Goal: Task Accomplishment & Management: Manage account settings

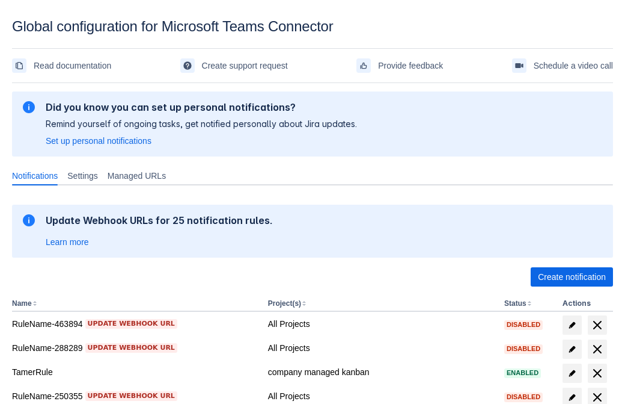
click at [572, 277] on span "Create notification" at bounding box center [572, 276] width 68 height 19
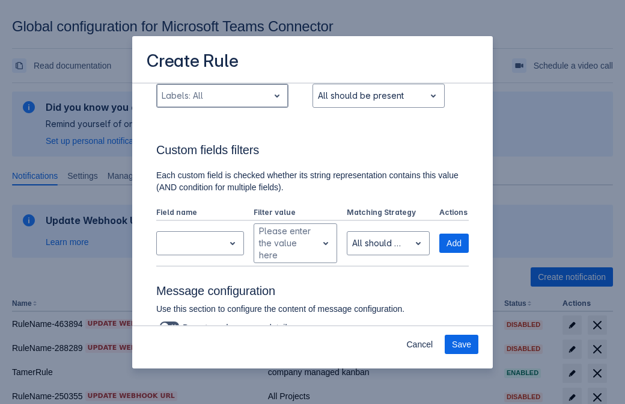
click at [222, 103] on div "Scrollable content" at bounding box center [213, 95] width 102 height 14
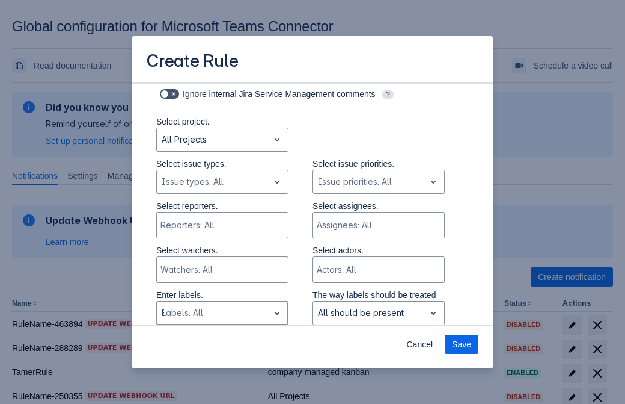
type input "88777_label"
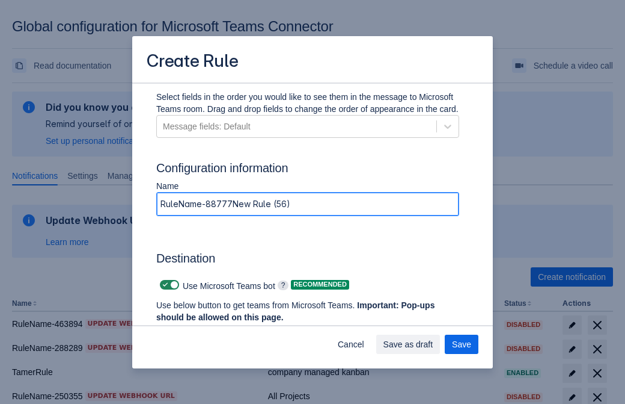
type input "RuleName-88777New Rule (56)"
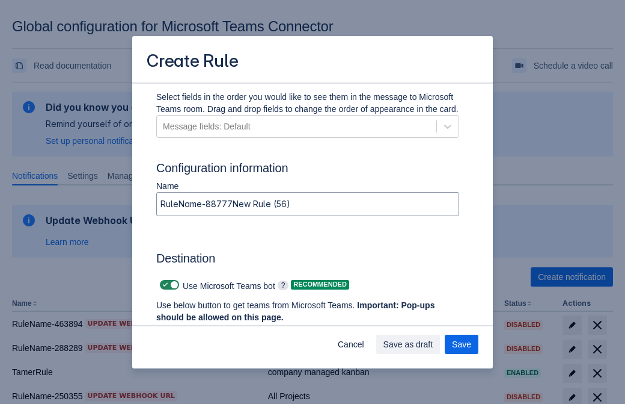
click at [164, 284] on span "Scrollable content" at bounding box center [166, 285] width 10 height 10
click at [164, 284] on input "Scrollable content" at bounding box center [164, 285] width 8 height 8
checkbox input "false"
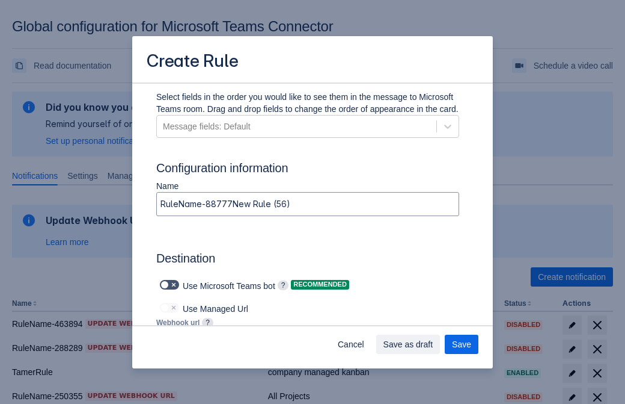
type input "https://prod-172.westeurope.logic.azure.com:443/workflows/ae977bb6ae334c9d95dfe…"
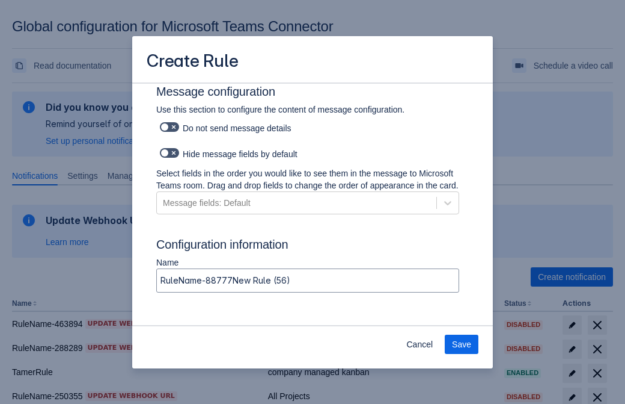
click at [462, 344] on span "Save" at bounding box center [461, 343] width 19 height 19
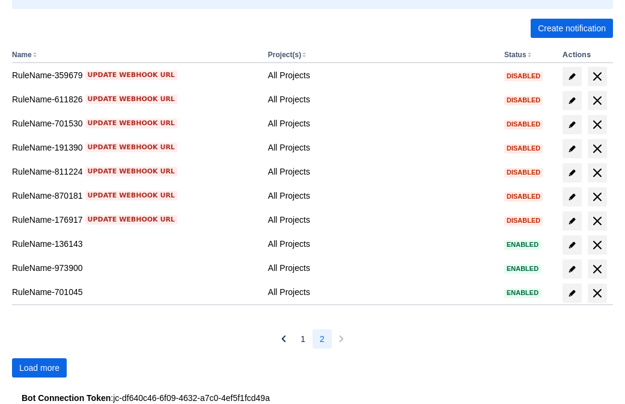
click at [39, 367] on span "Load more" at bounding box center [39, 367] width 40 height 19
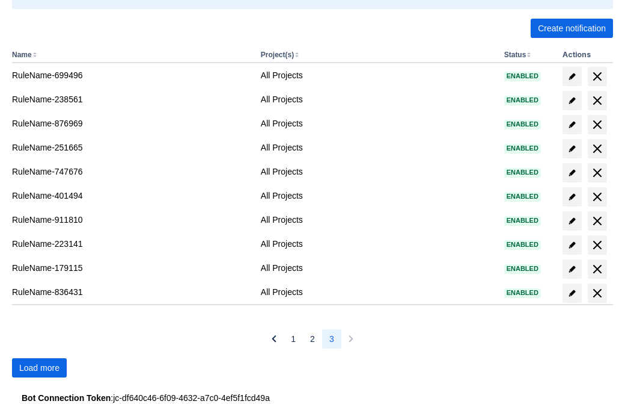
click at [39, 367] on span "Load more" at bounding box center [39, 367] width 40 height 19
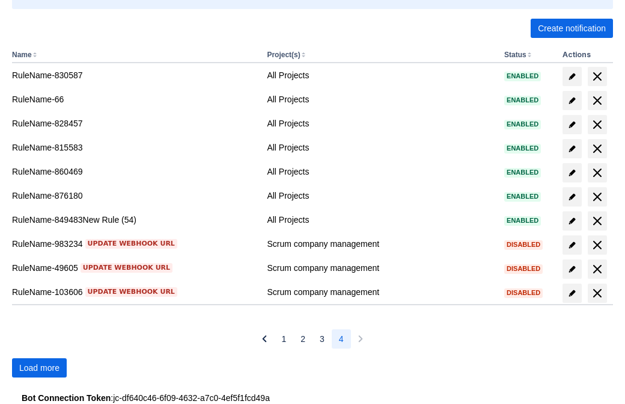
click at [39, 367] on span "Load more" at bounding box center [39, 367] width 40 height 19
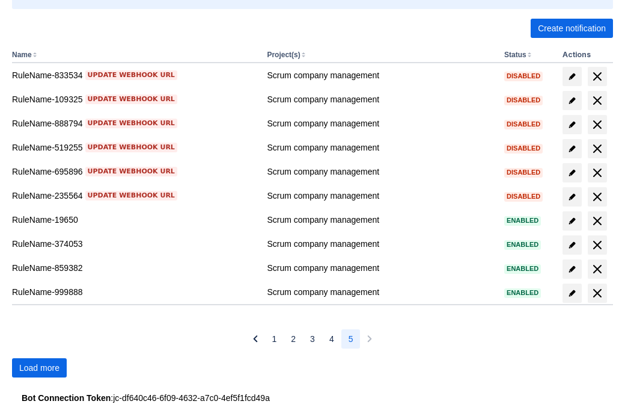
click at [39, 367] on span "Load more" at bounding box center [39, 367] width 40 height 19
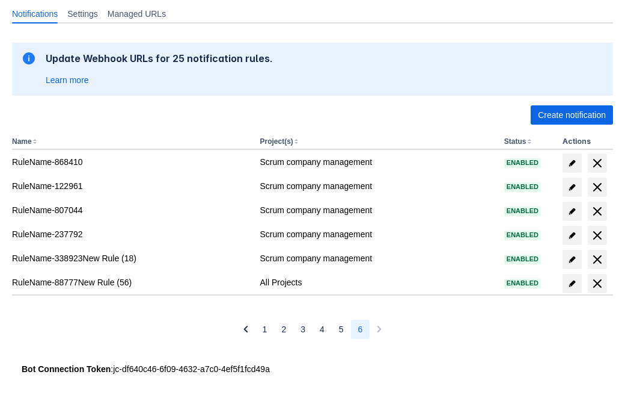
scroll to position [162, 0]
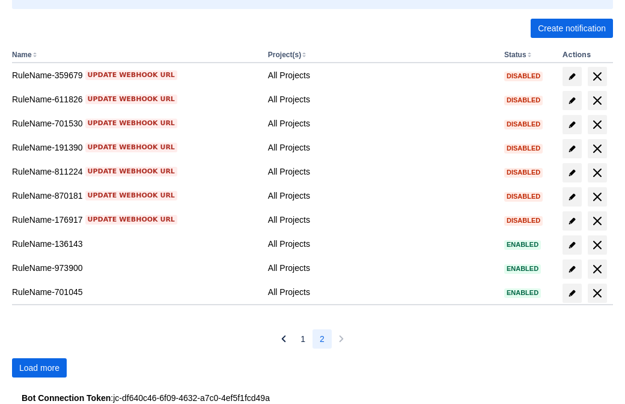
click at [39, 367] on span "Load more" at bounding box center [39, 367] width 40 height 19
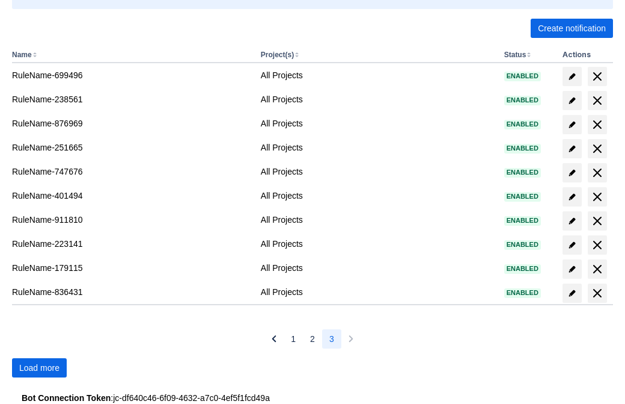
click at [39, 367] on span "Load more" at bounding box center [39, 367] width 40 height 19
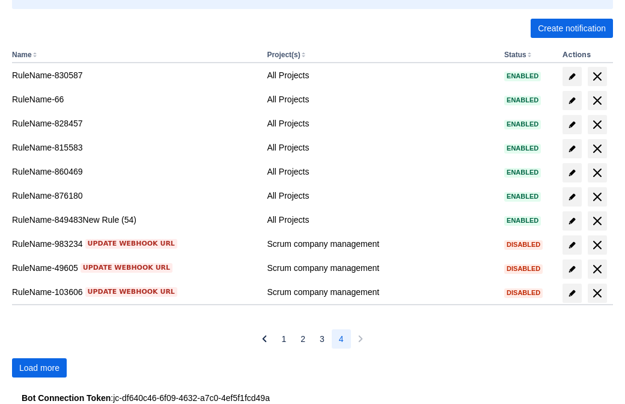
click at [39, 367] on span "Load more" at bounding box center [39, 367] width 40 height 19
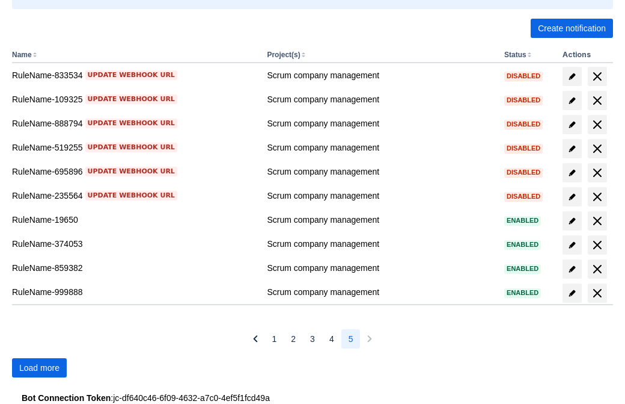
click at [39, 367] on span "Load more" at bounding box center [39, 367] width 40 height 19
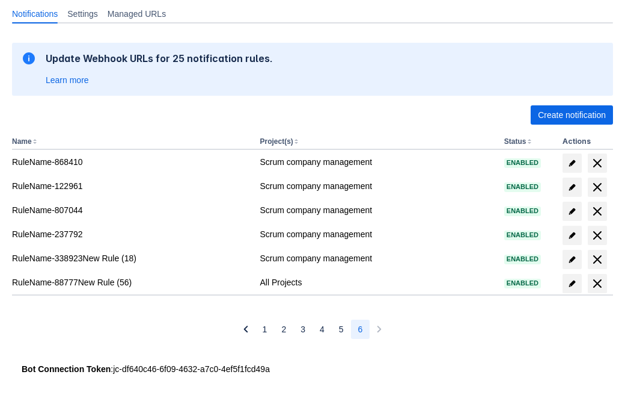
click at [597, 283] on span "delete" at bounding box center [598, 283] width 14 height 14
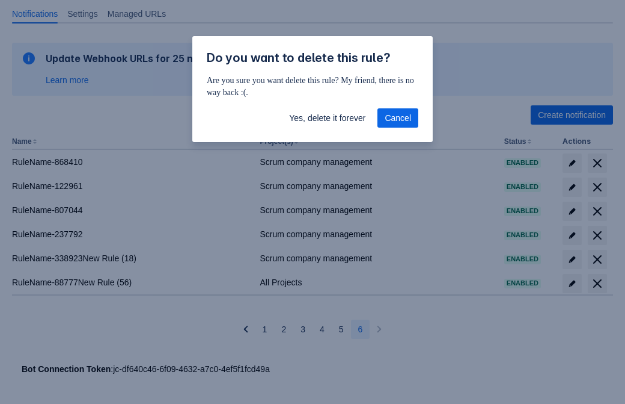
click at [327, 118] on span "Yes, delete it forever" at bounding box center [327, 117] width 76 height 19
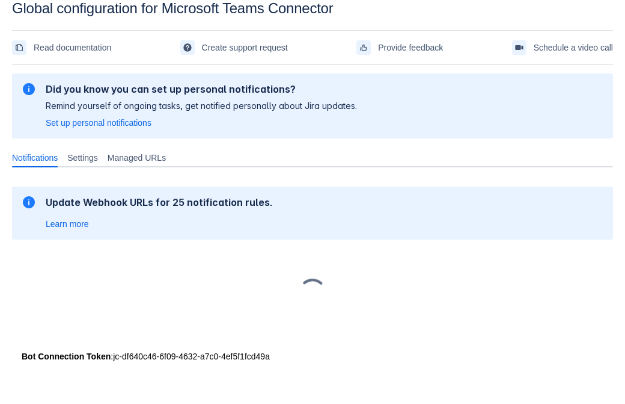
scroll to position [18, 0]
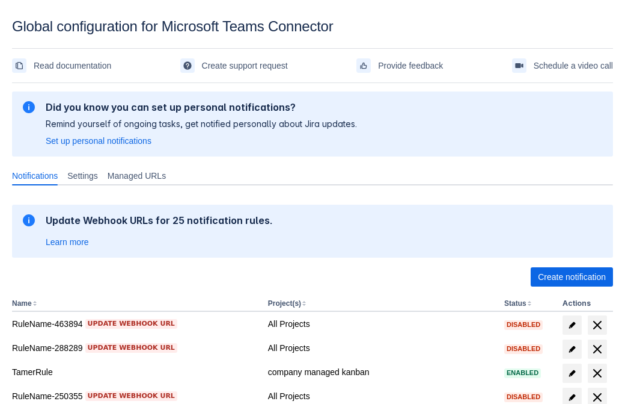
click at [572, 277] on span "Create notification" at bounding box center [572, 276] width 68 height 19
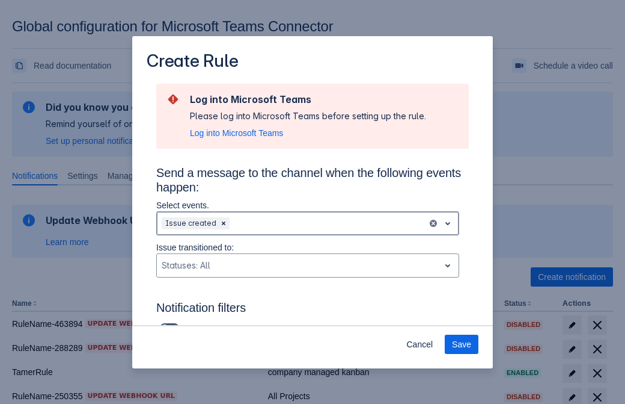
click at [308, 223] on div "Scrollable content" at bounding box center [327, 223] width 191 height 14
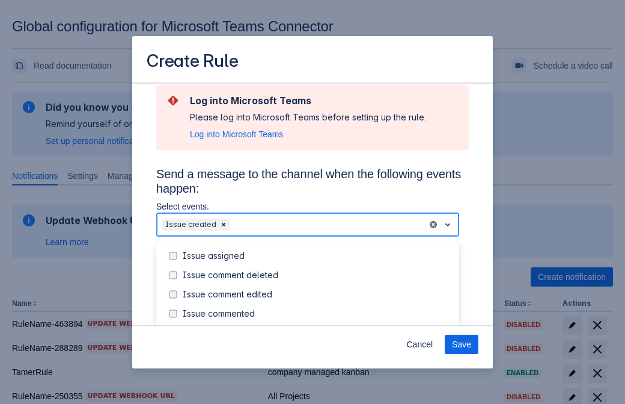
click at [318, 327] on div "Issue created" at bounding box center [317, 333] width 269 height 12
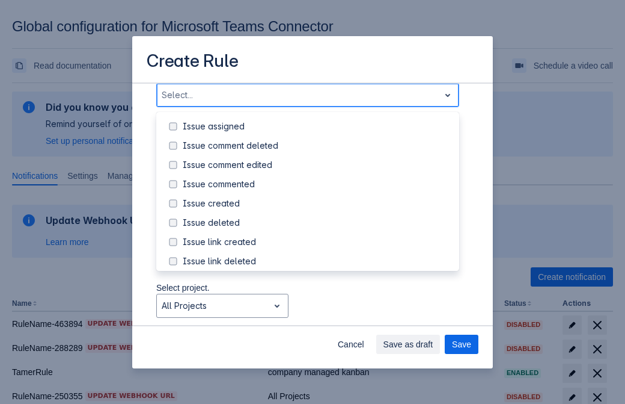
click at [318, 313] on div "Issue updated" at bounding box center [317, 319] width 269 height 12
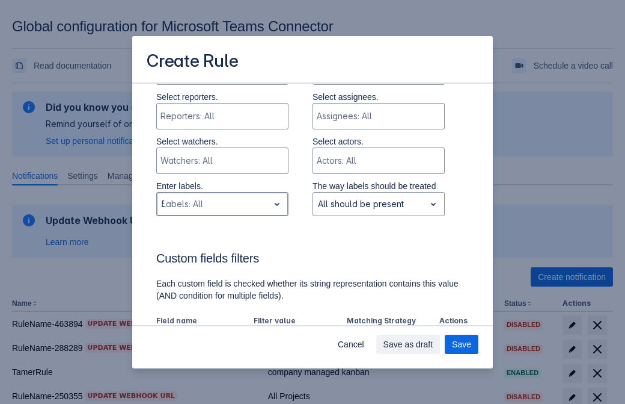
type input "55834_label"
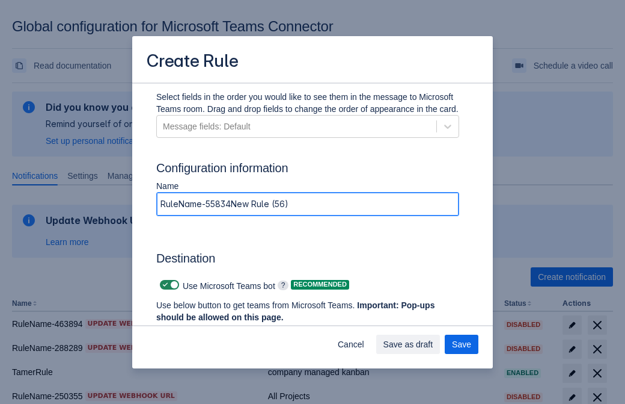
type input "RuleName-55834New Rule (56)"
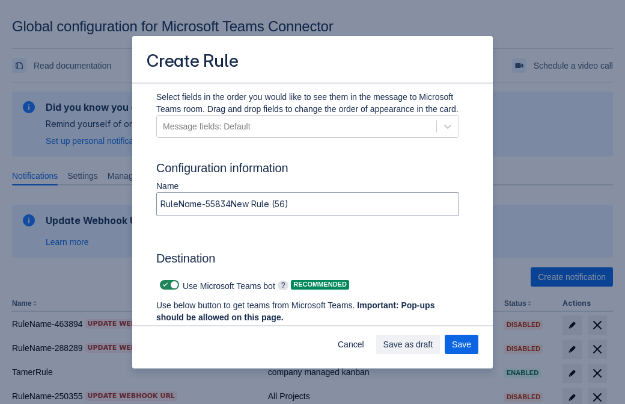
click at [164, 284] on span "Scrollable content" at bounding box center [166, 285] width 10 height 10
click at [164, 284] on input "Scrollable content" at bounding box center [164, 285] width 8 height 8
checkbox input "false"
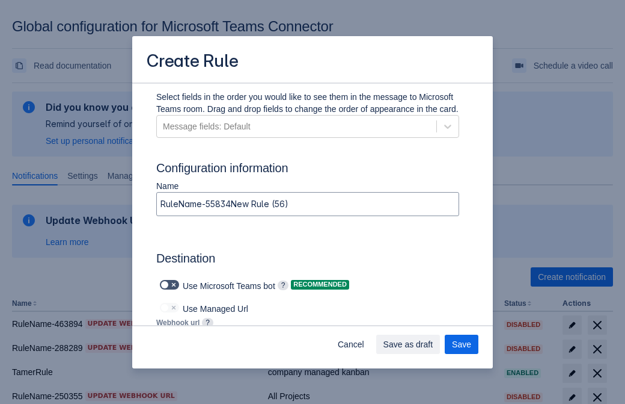
type input "https://prod-112.westeurope.logic.azure.com:443/workflows/bae959254738451b85002…"
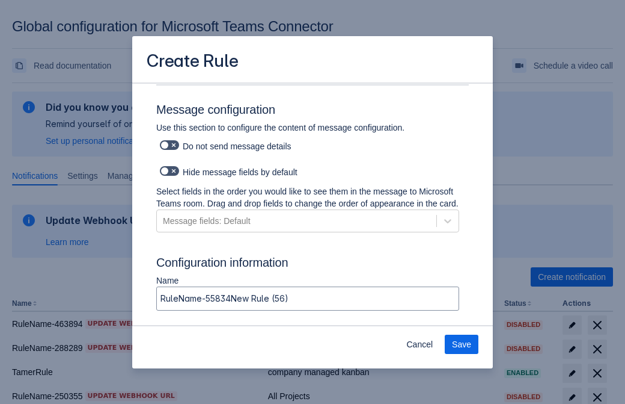
click at [462, 344] on span "Save" at bounding box center [461, 343] width 19 height 19
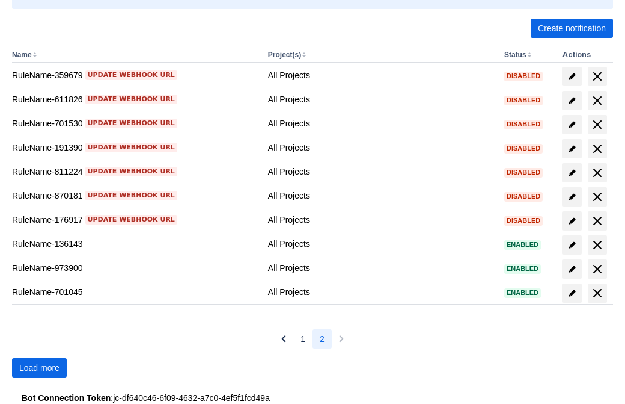
click at [39, 367] on span "Load more" at bounding box center [39, 367] width 40 height 19
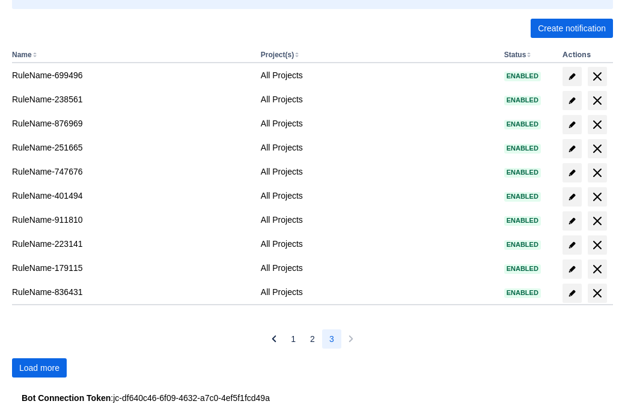
click at [39, 367] on span "Load more" at bounding box center [39, 367] width 40 height 19
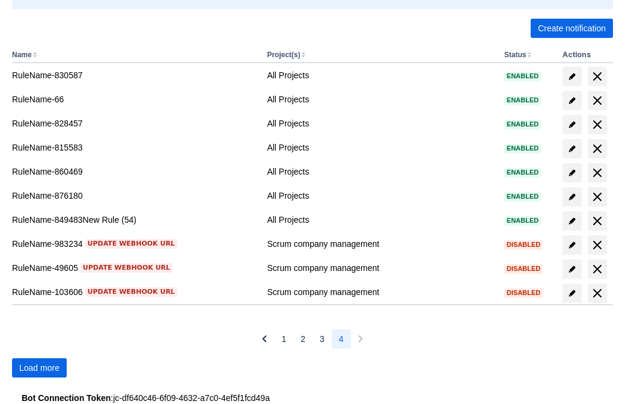
click at [39, 367] on span "Load more" at bounding box center [39, 367] width 40 height 19
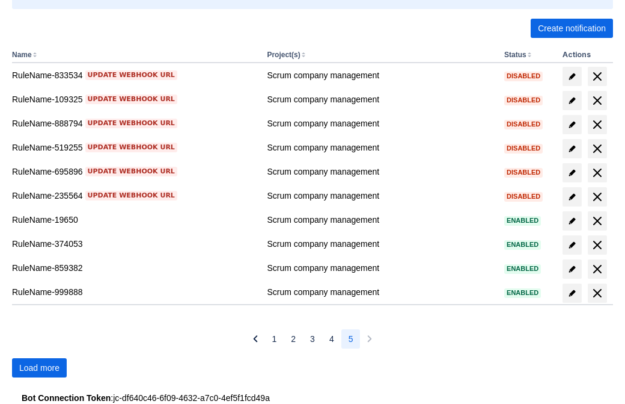
click at [39, 367] on span "Load more" at bounding box center [39, 367] width 40 height 19
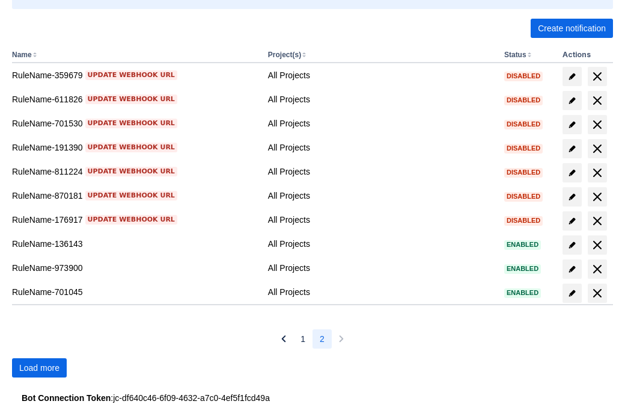
click at [39, 367] on span "Load more" at bounding box center [39, 367] width 40 height 19
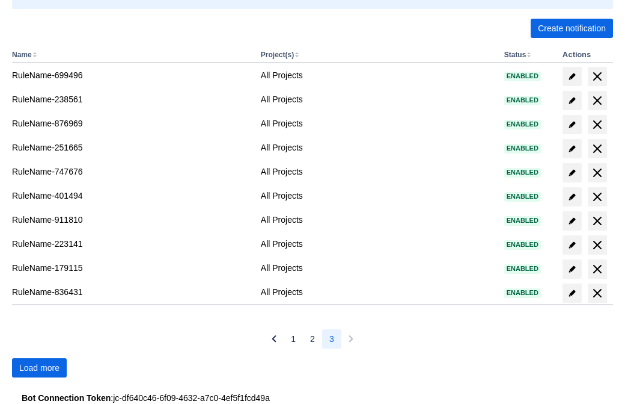
click at [39, 367] on span "Load more" at bounding box center [39, 367] width 40 height 19
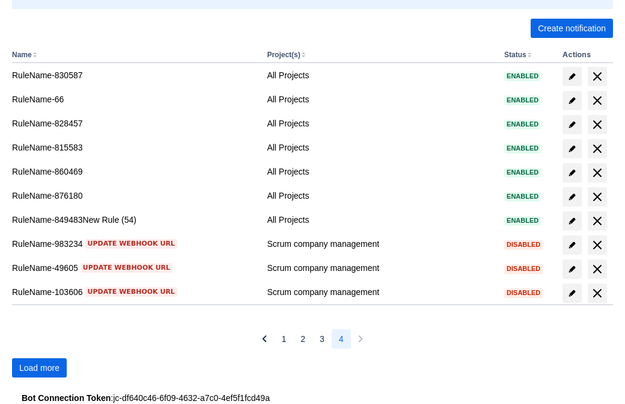
click at [39, 367] on span "Load more" at bounding box center [39, 367] width 40 height 19
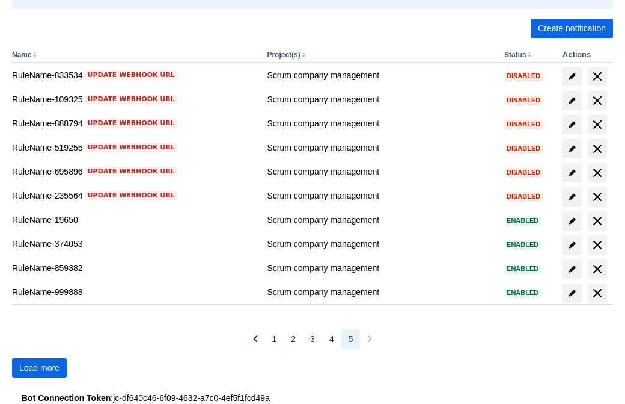
click at [39, 367] on span "Load more" at bounding box center [39, 367] width 40 height 19
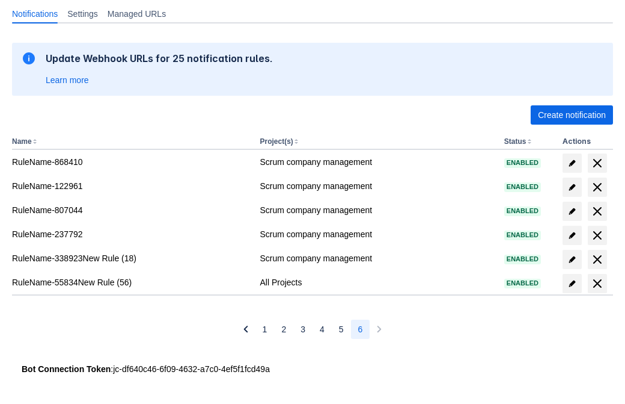
click at [597, 283] on span "delete" at bounding box center [598, 283] width 14 height 14
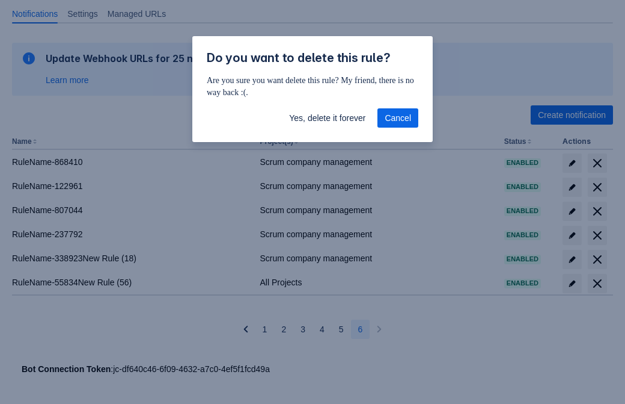
click at [327, 118] on span "Yes, delete it forever" at bounding box center [327, 117] width 76 height 19
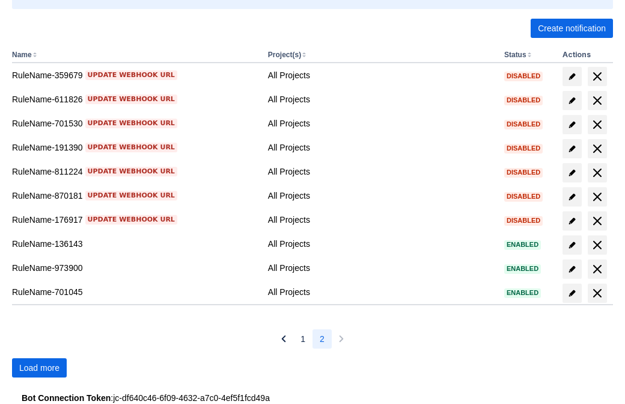
click at [39, 367] on span "Load more" at bounding box center [39, 367] width 40 height 19
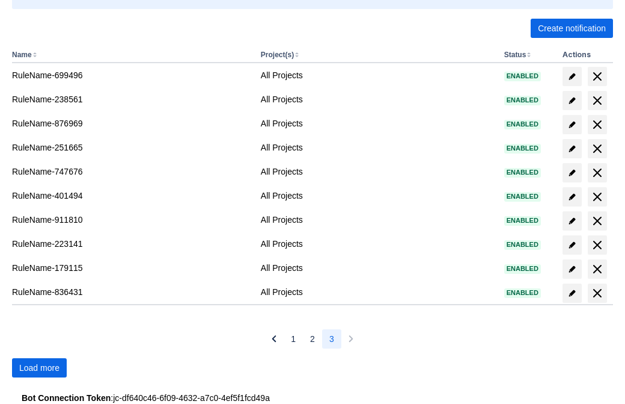
click at [39, 367] on span "Load more" at bounding box center [39, 367] width 40 height 19
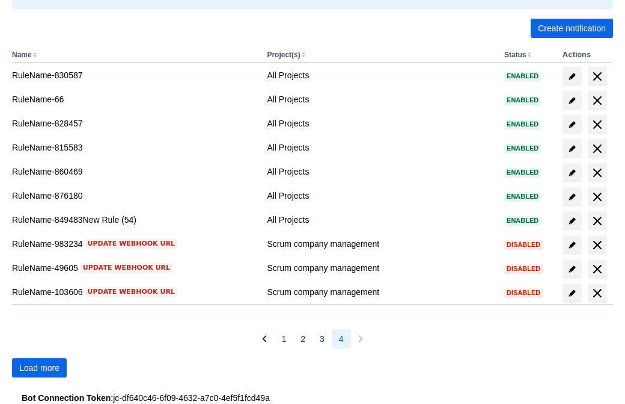
click at [39, 367] on span "Load more" at bounding box center [39, 367] width 40 height 19
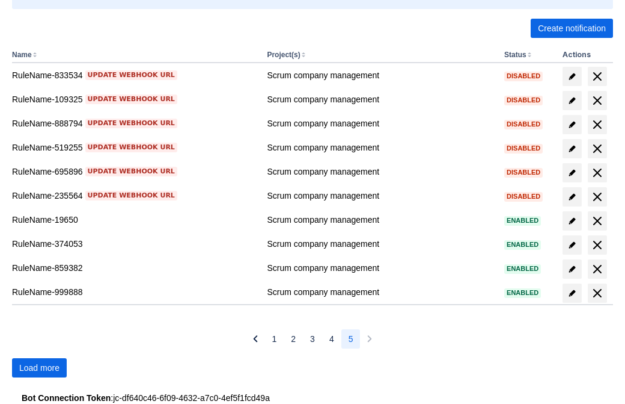
click at [39, 367] on span "Load more" at bounding box center [39, 367] width 40 height 19
